Goal: Task Accomplishment & Management: Use online tool/utility

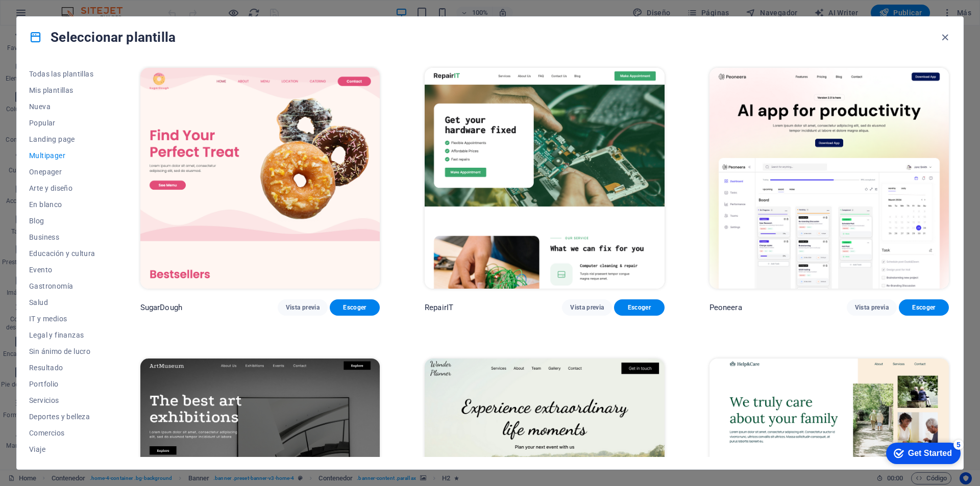
scroll to position [3165, 0]
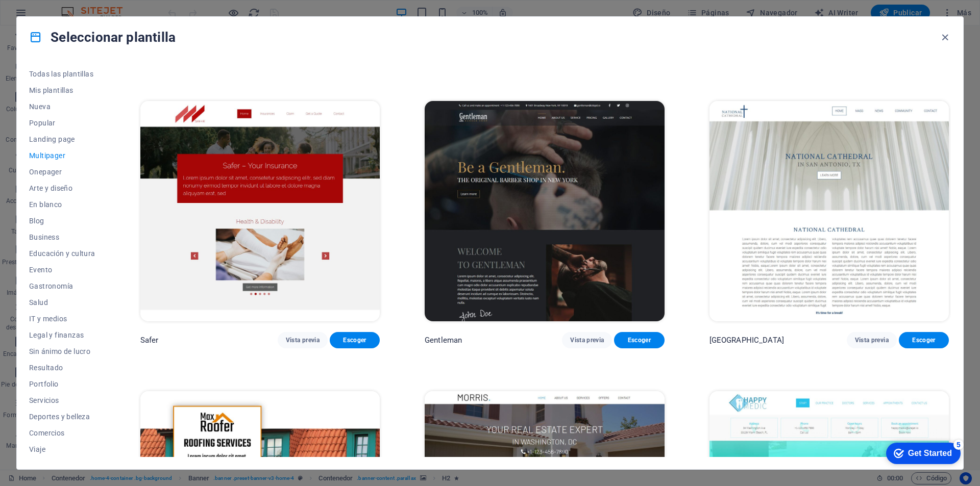
click at [803, 222] on img at bounding box center [828, 211] width 239 height 221
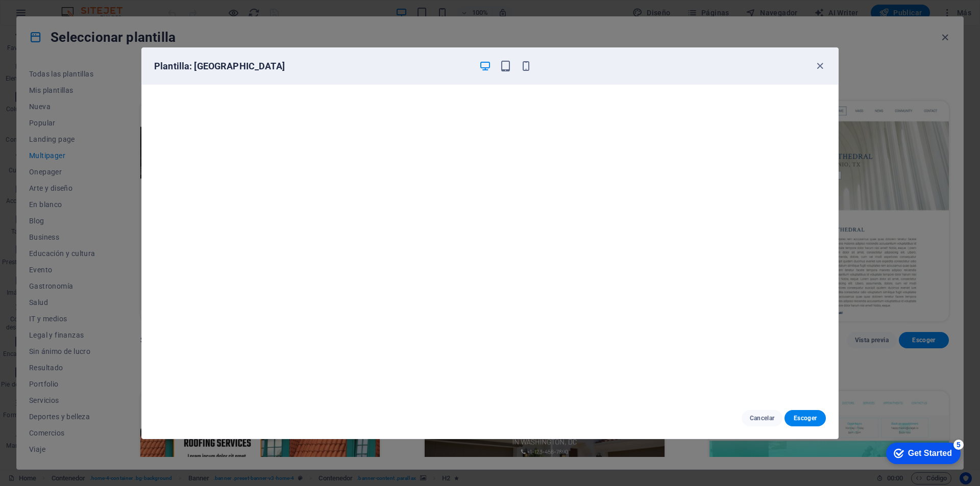
scroll to position [3, 0]
click at [808, 419] on span "Escoger" at bounding box center [805, 418] width 25 height 8
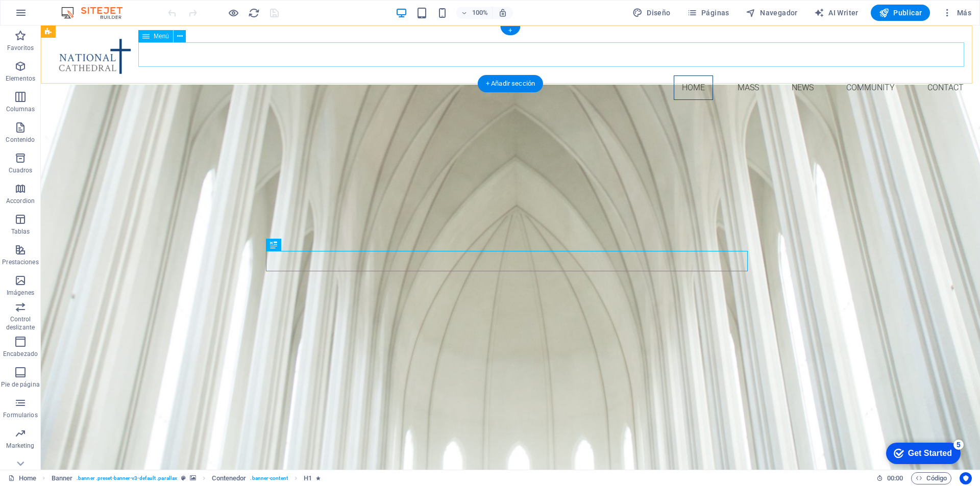
click at [740, 76] on nav "Home Mass News Community Contact" at bounding box center [510, 88] width 923 height 24
click at [739, 76] on nav "Home Mass News Community Contact" at bounding box center [510, 88] width 923 height 24
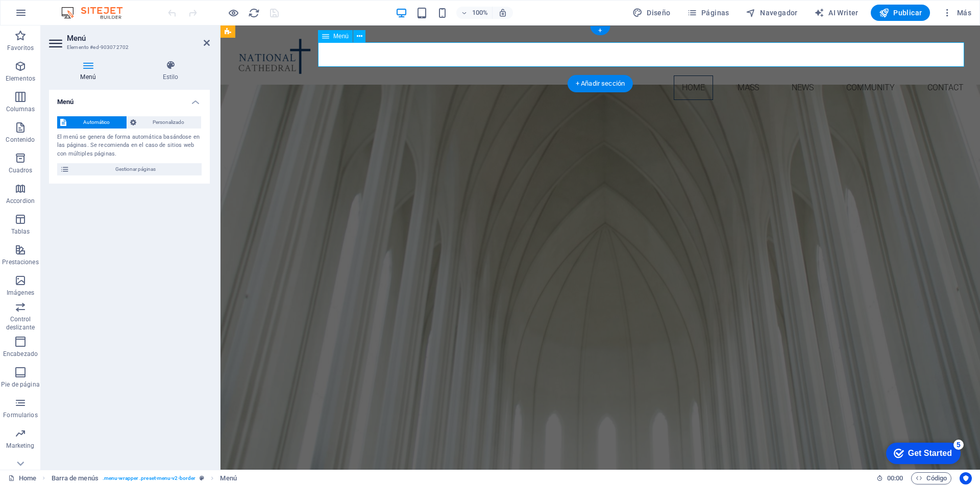
click at [745, 76] on nav "Home Mass News Community Contact" at bounding box center [600, 88] width 743 height 24
click at [340, 36] on span "Menú" at bounding box center [340, 36] width 15 height 6
click at [360, 36] on icon at bounding box center [360, 36] width 6 height 11
click at [510, 34] on div "Home Mass News Community Contact" at bounding box center [599, 67] width 759 height 83
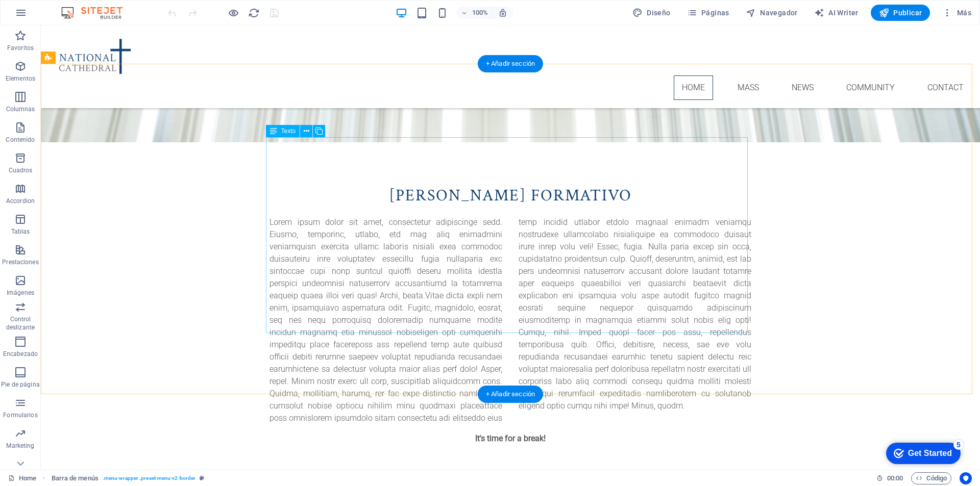
scroll to position [612, 0]
